Goal: Transaction & Acquisition: Purchase product/service

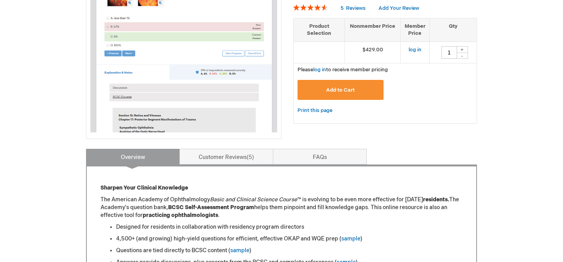
scroll to position [175, 0]
click at [417, 48] on link "log in" at bounding box center [415, 49] width 13 height 6
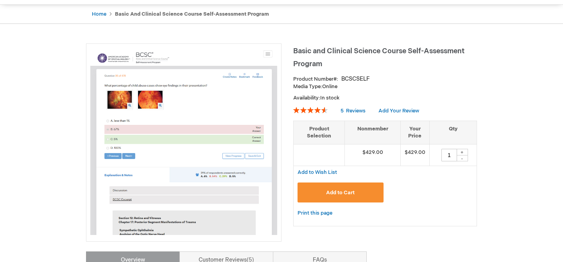
scroll to position [73, 0]
click at [354, 195] on button "Add to Cart" at bounding box center [341, 192] width 86 height 20
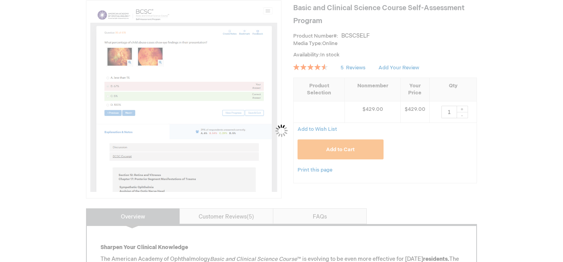
scroll to position [119, 0]
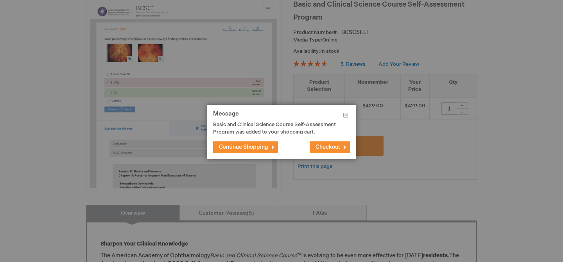
click at [321, 145] on span "Checkout" at bounding box center [328, 147] width 25 height 7
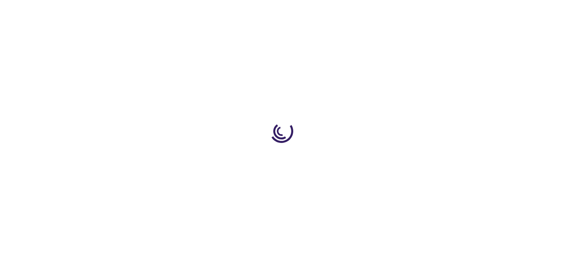
select select "SA"
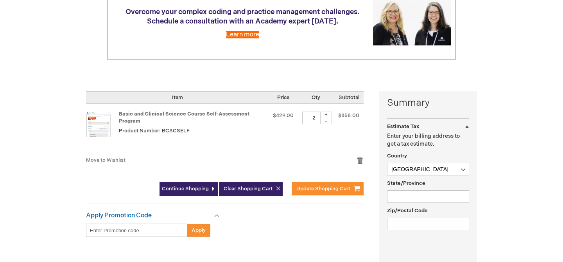
scroll to position [110, 0]
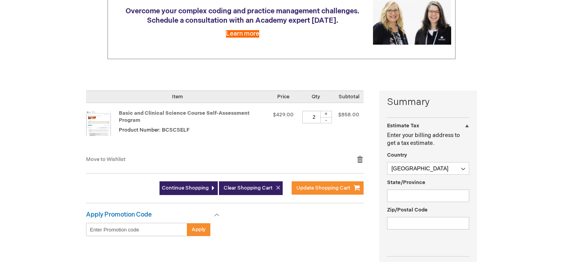
click at [317, 117] on input "2" at bounding box center [313, 117] width 23 height 13
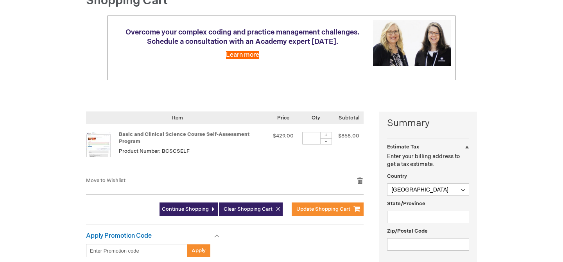
scroll to position [87, 0]
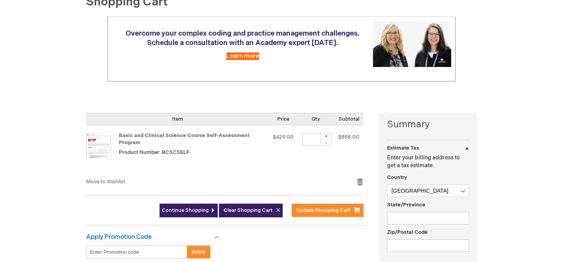
type input "1"
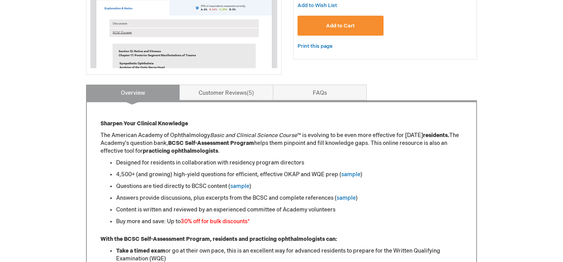
scroll to position [242, 0]
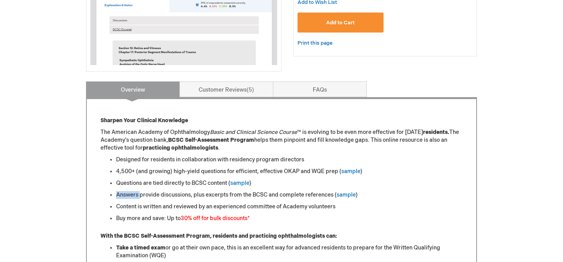
drag, startPoint x: 108, startPoint y: 194, endPoint x: 140, endPoint y: 198, distance: 32.3
click at [140, 198] on ul "Designed for residents in collaboration with residency program directors 4,500+…" at bounding box center [282, 189] width 362 height 66
click at [124, 208] on li "Content is written and reviewed by an experienced committee of Academy voluntee…" at bounding box center [289, 207] width 347 height 8
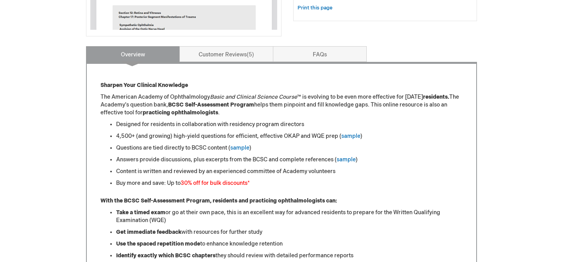
scroll to position [282, 0]
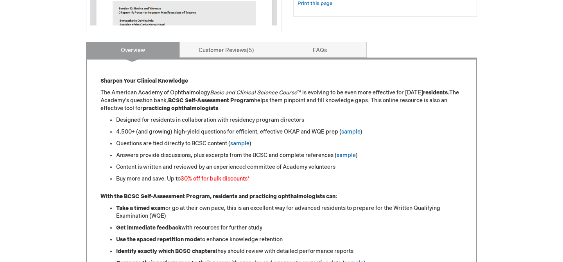
click at [115, 177] on ul "Designed for residents in collaboration with residency program directors 4,500+…" at bounding box center [282, 149] width 362 height 66
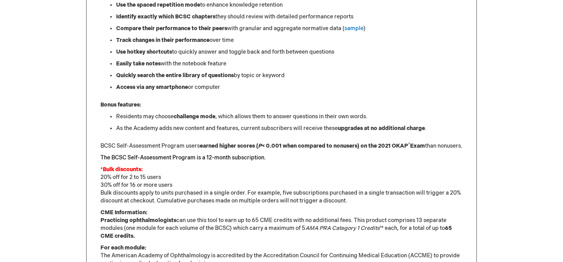
scroll to position [517, 0]
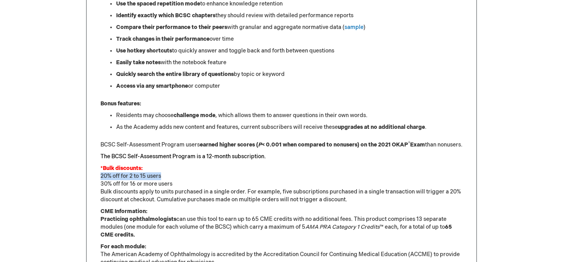
drag, startPoint x: 99, startPoint y: 185, endPoint x: 166, endPoint y: 182, distance: 67.0
click at [166, 182] on div "Sharpen Your Clinical Knowledge The American Academy of Ophthalmology Basic and…" at bounding box center [281, 82] width 391 height 521
click at [149, 186] on p "*Bulk discounts: 20% off for 2 to 15 users 30% off for 16 or more users Bulk di…" at bounding box center [282, 183] width 362 height 39
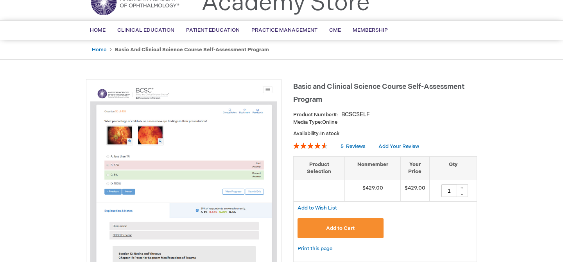
scroll to position [42, 0]
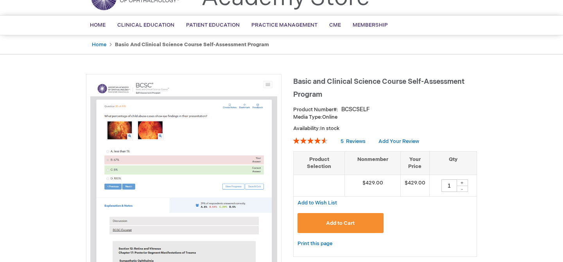
drag, startPoint x: 340, startPoint y: 111, endPoint x: 352, endPoint y: 110, distance: 12.2
click at [352, 110] on div "Product Number BCSCSELF" at bounding box center [385, 110] width 184 height 8
drag, startPoint x: 357, startPoint y: 110, endPoint x: 343, endPoint y: 110, distance: 14.5
click at [343, 110] on div "BCSCSELF" at bounding box center [355, 110] width 29 height 8
copy div "BCSC"
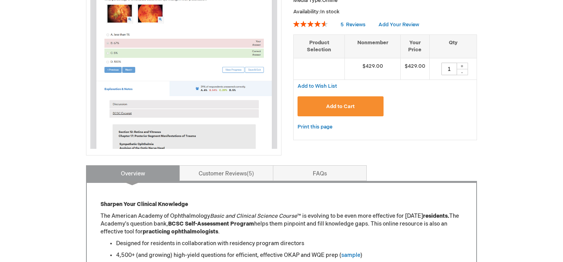
scroll to position [160, 0]
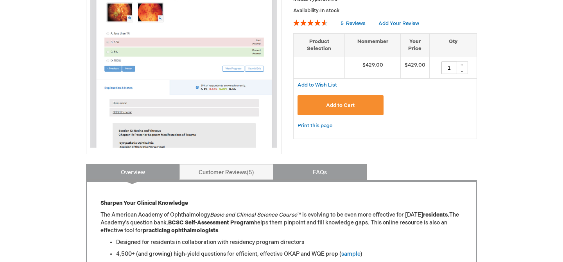
click at [314, 173] on link "FAQs" at bounding box center [320, 172] width 94 height 16
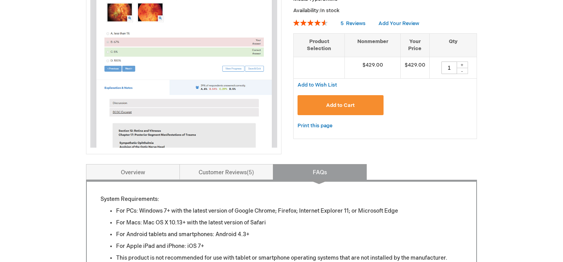
scroll to position [323, 0]
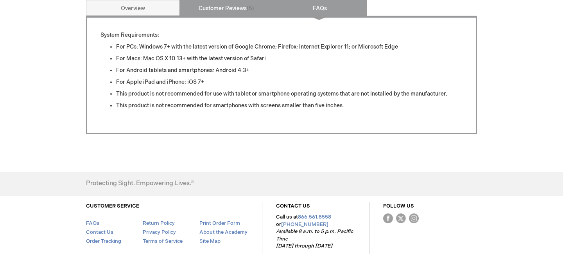
click at [217, 11] on link "Customer Reviews 5" at bounding box center [227, 8] width 94 height 16
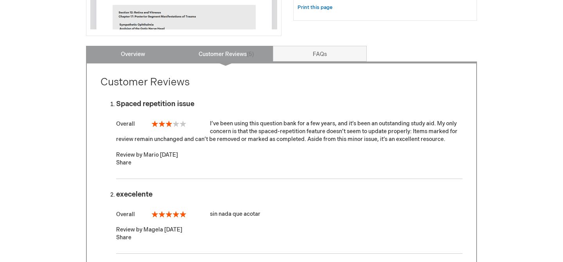
click at [143, 55] on link "Overview" at bounding box center [133, 54] width 94 height 16
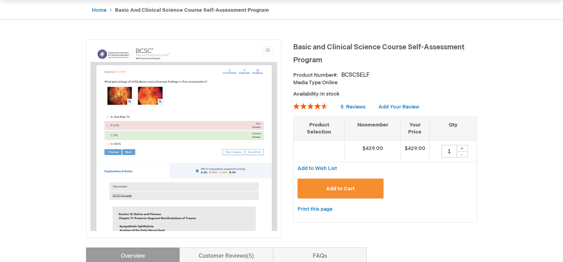
scroll to position [0, 0]
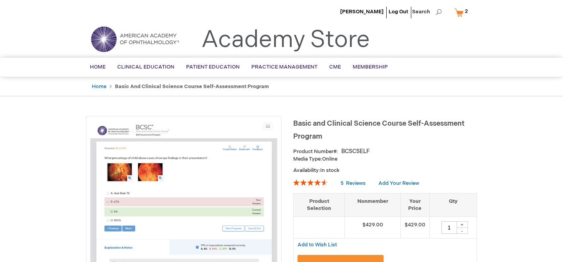
click at [461, 11] on link "My Cart 2 2 items" at bounding box center [463, 12] width 20 height 14
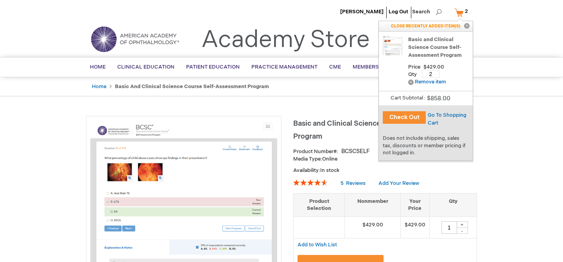
click at [418, 113] on button "Check Out" at bounding box center [404, 117] width 43 height 13
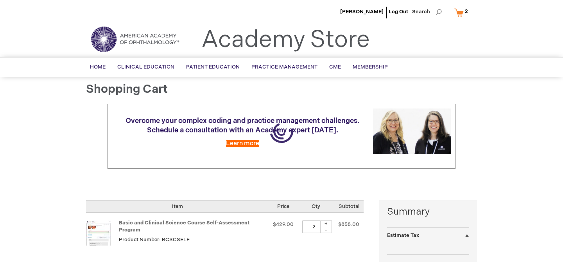
select select "SA"
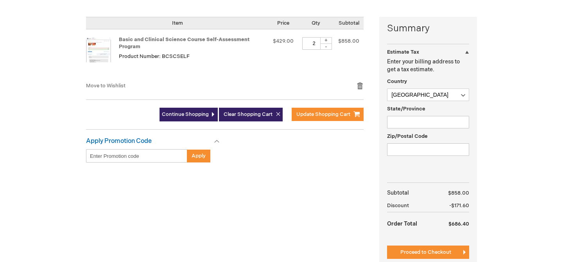
scroll to position [183, 0]
click at [217, 144] on div "Apply Promotion Code" at bounding box center [152, 143] width 133 height 12
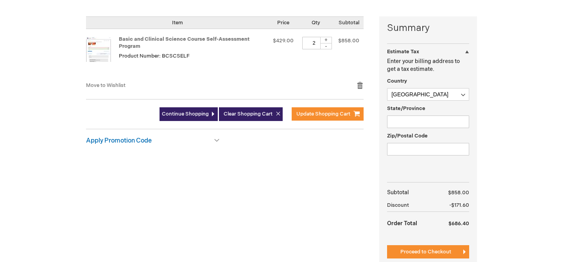
click at [217, 144] on div "Apply Promotion Code" at bounding box center [152, 143] width 133 height 12
click at [326, 37] on div "+" at bounding box center [326, 40] width 12 height 7
type input "3"
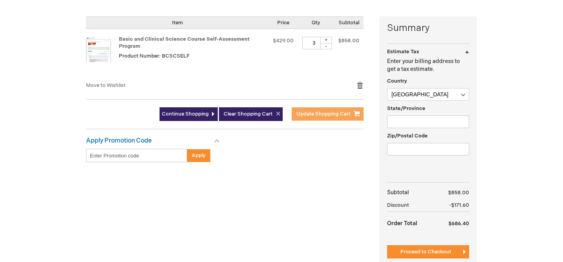
click at [320, 115] on span "Update Shopping Cart" at bounding box center [323, 114] width 54 height 6
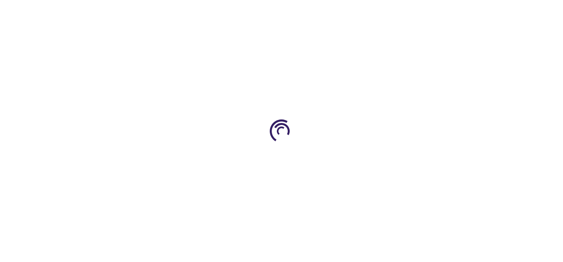
select select "SA"
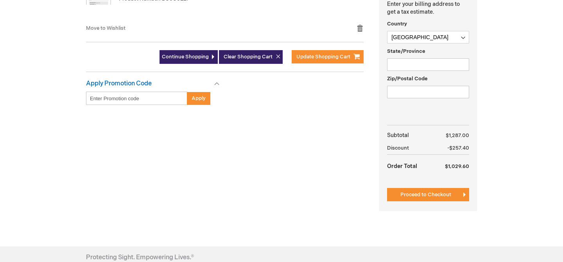
scroll to position [245, 0]
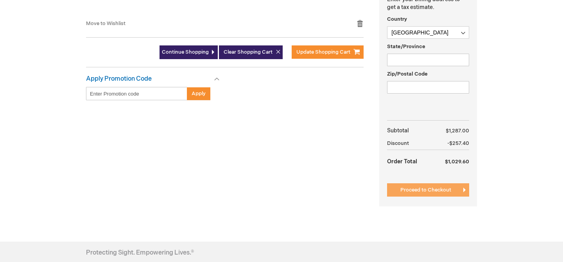
click at [427, 190] on span "Proceed to Checkout" at bounding box center [425, 190] width 51 height 6
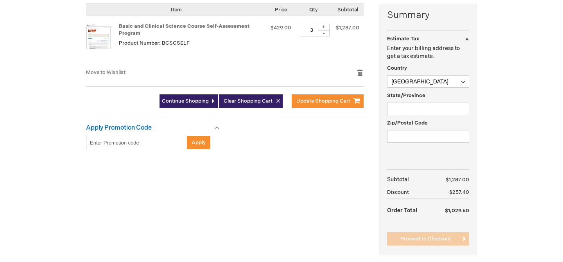
scroll to position [195, 0]
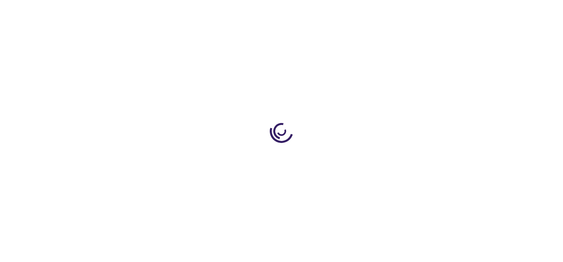
scroll to position [195, 0]
select select "SA"
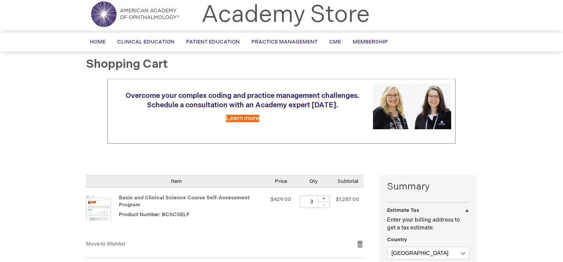
scroll to position [0, 0]
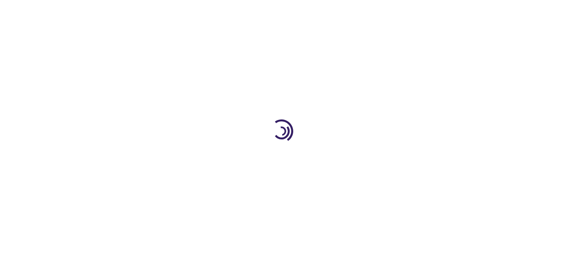
select select "SA"
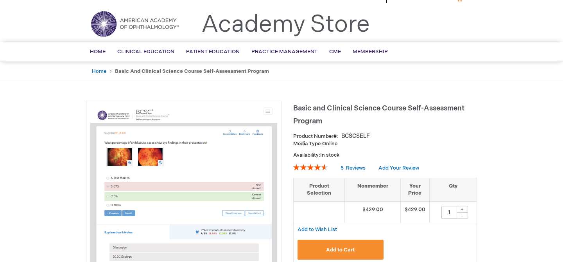
scroll to position [22, 0]
